Goal: Navigation & Orientation: Find specific page/section

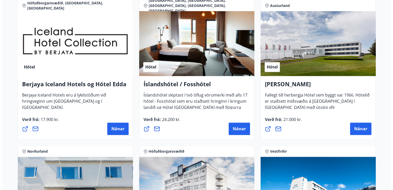
scroll to position [688, 0]
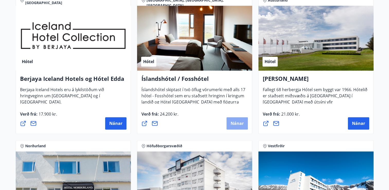
click at [239, 117] on button "Nánar" at bounding box center [237, 123] width 21 height 12
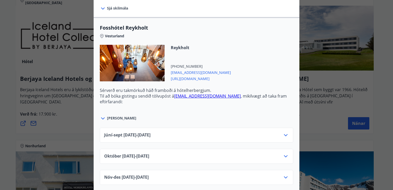
scroll to position [0, 0]
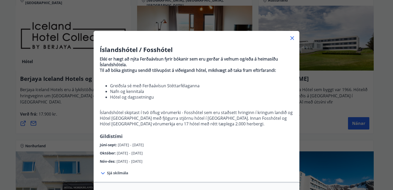
click at [291, 38] on icon at bounding box center [292, 38] width 6 height 6
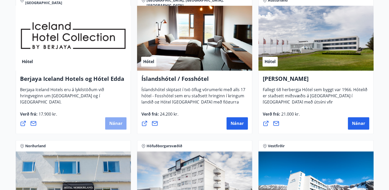
click at [110, 123] on span "Nánar" at bounding box center [115, 123] width 13 height 6
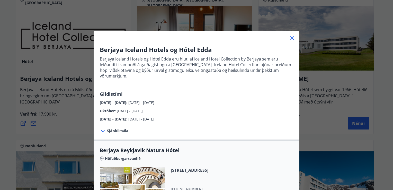
click at [292, 37] on icon at bounding box center [292, 38] width 6 height 6
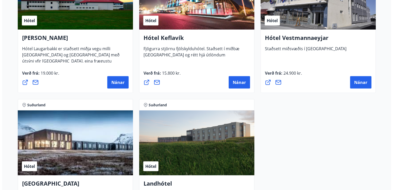
scroll to position [1319, 0]
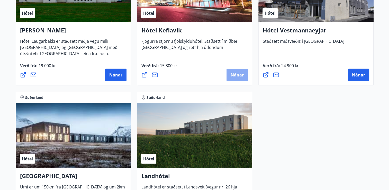
click at [238, 72] on span "Nánar" at bounding box center [237, 75] width 13 height 6
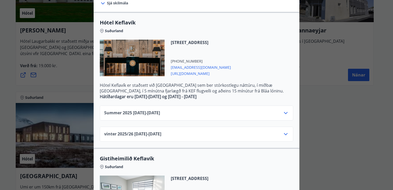
scroll to position [100, 0]
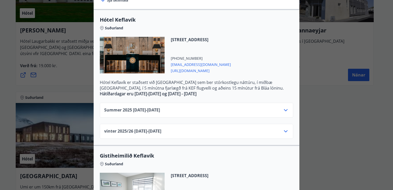
click at [284, 110] on icon at bounding box center [286, 110] width 4 height 2
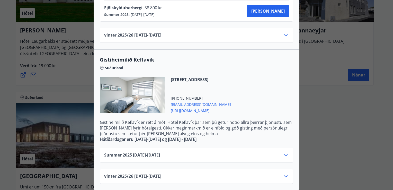
scroll to position [324, 0]
click at [285, 154] on icon at bounding box center [286, 155] width 4 height 2
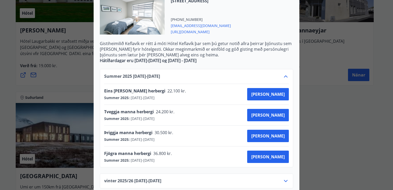
scroll to position [407, 0]
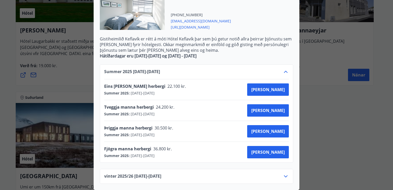
click at [285, 69] on icon at bounding box center [286, 72] width 6 height 6
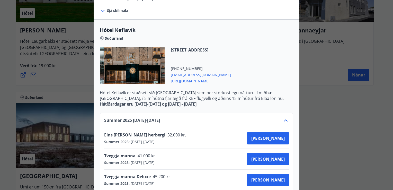
scroll to position [89, 0]
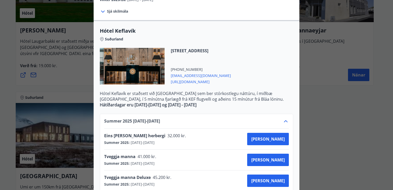
click at [283, 124] on icon at bounding box center [286, 121] width 6 height 6
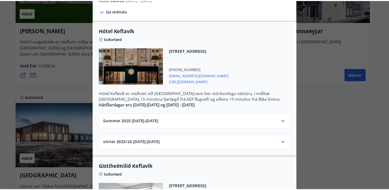
scroll to position [0, 0]
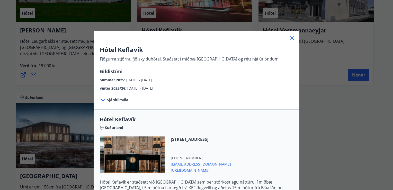
click at [289, 38] on icon at bounding box center [292, 38] width 6 height 6
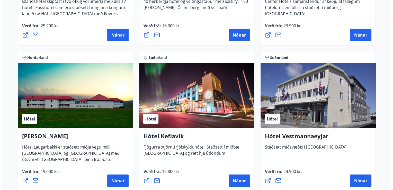
scroll to position [1239, 0]
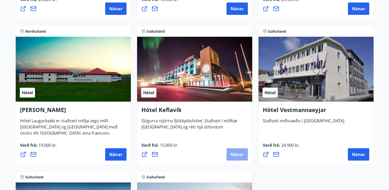
click at [237, 158] on button "Nánar" at bounding box center [237, 154] width 21 height 12
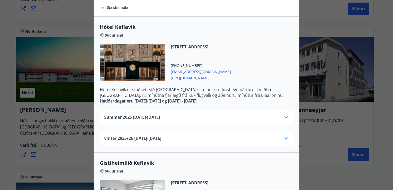
scroll to position [94, 0]
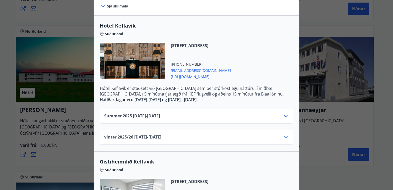
click at [283, 115] on icon at bounding box center [286, 116] width 6 height 6
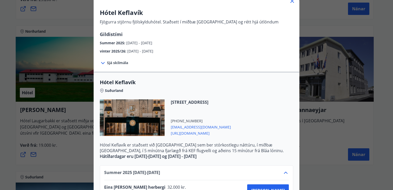
scroll to position [32, 0]
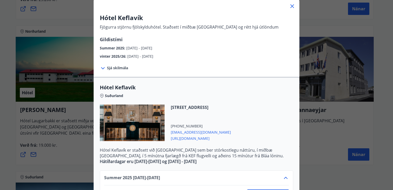
click at [292, 7] on icon at bounding box center [292, 6] width 6 height 6
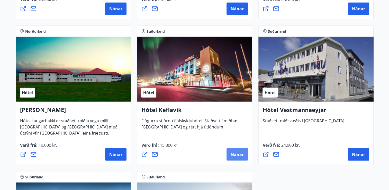
click at [234, 154] on span "Nánar" at bounding box center [237, 155] width 13 height 6
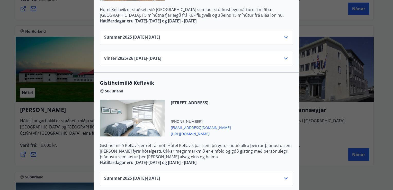
scroll to position [199, 0]
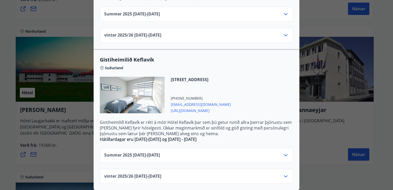
click at [285, 154] on icon at bounding box center [286, 155] width 4 height 2
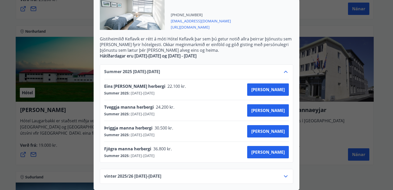
scroll to position [282, 0]
click at [285, 69] on icon at bounding box center [286, 72] width 6 height 6
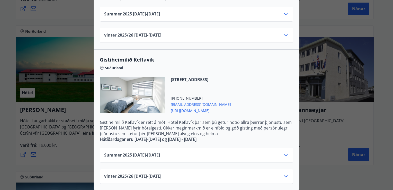
scroll to position [199, 0]
click at [134, 94] on div at bounding box center [132, 95] width 65 height 37
click at [184, 107] on span "[URL][DOMAIN_NAME]" at bounding box center [201, 110] width 60 height 6
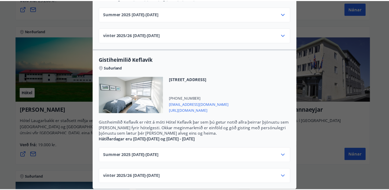
scroll to position [0, 0]
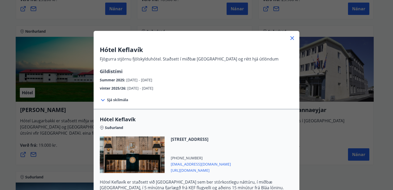
click at [290, 37] on icon at bounding box center [292, 38] width 6 height 6
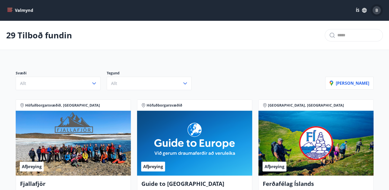
click at [375, 12] on div "B" at bounding box center [377, 10] width 8 height 8
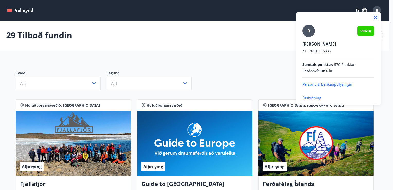
click at [315, 98] on p "Útskráning" at bounding box center [339, 98] width 72 height 5
